Goal: Navigation & Orientation: Find specific page/section

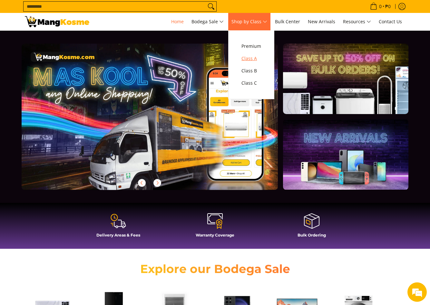
click at [252, 61] on span "Class A" at bounding box center [252, 59] width 20 height 8
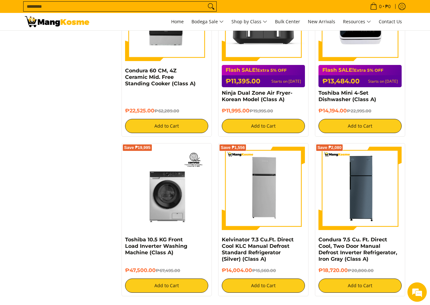
scroll to position [1323, 0]
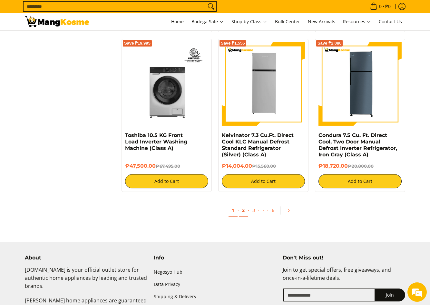
click at [241, 205] on link "2" at bounding box center [243, 210] width 9 height 13
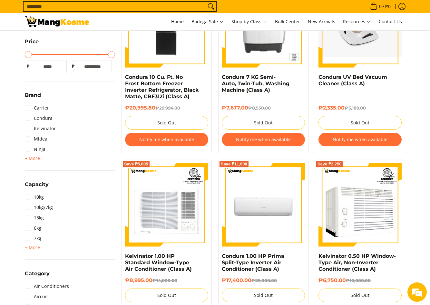
scroll to position [258, 0]
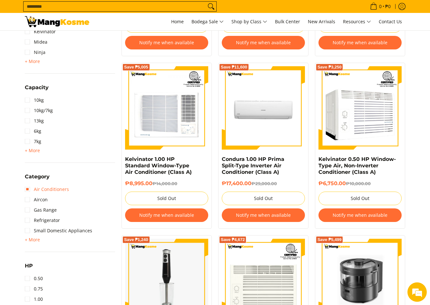
click at [29, 191] on link "Air Conditioners" at bounding box center [47, 189] width 44 height 10
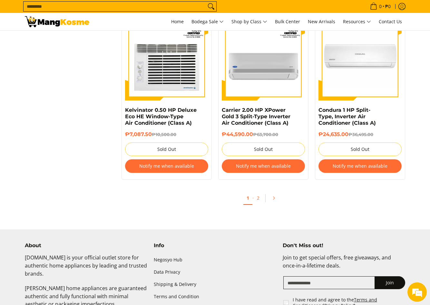
scroll to position [1310, 0]
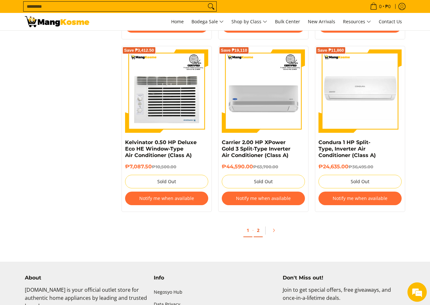
click at [255, 232] on link "2" at bounding box center [258, 230] width 9 height 13
